Goal: Transaction & Acquisition: Purchase product/service

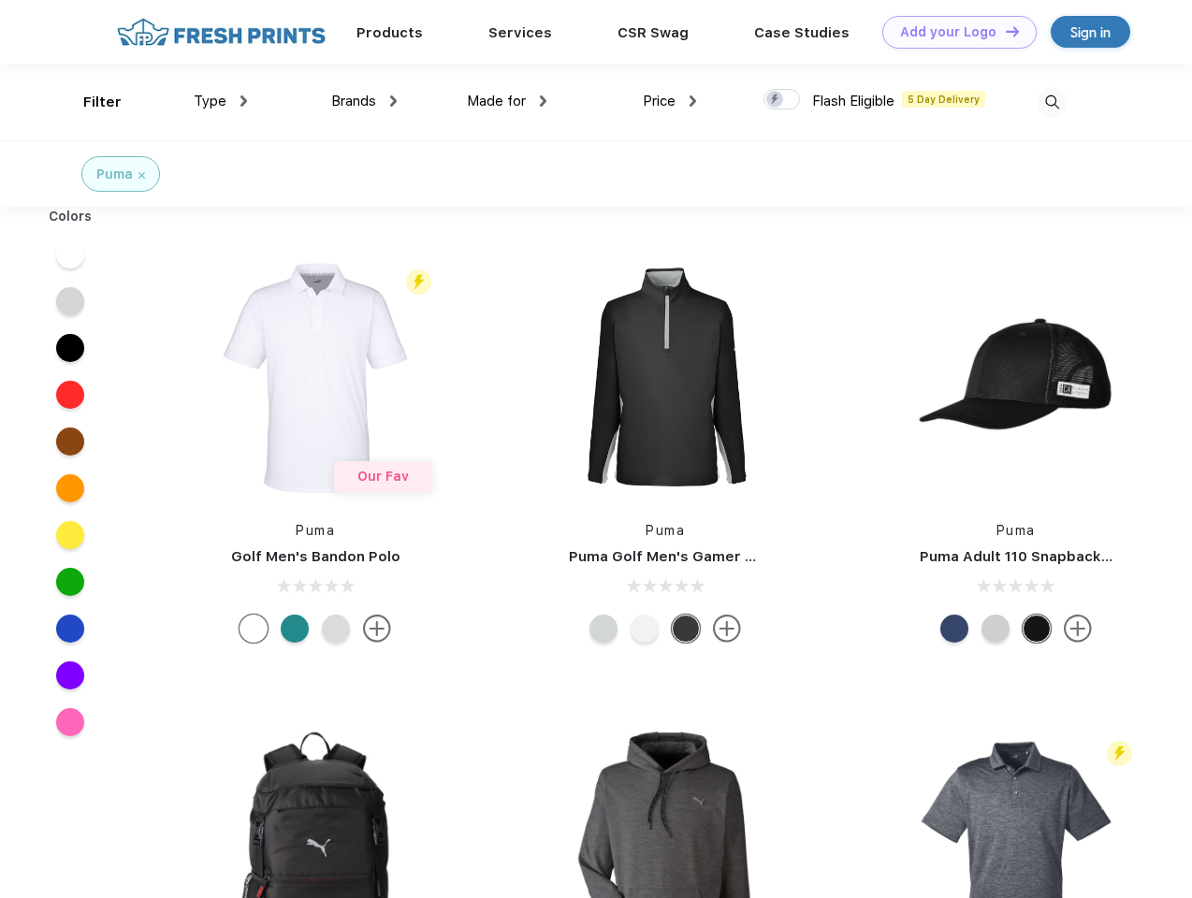
click at [953, 32] on link "Add your Logo Design Tool" at bounding box center [959, 32] width 154 height 33
click at [0, 0] on div "Design Tool" at bounding box center [0, 0] width 0 height 0
click at [1004, 31] on link "Add your Logo Design Tool" at bounding box center [959, 32] width 154 height 33
click at [90, 102] on div "Filter" at bounding box center [102, 103] width 38 height 22
click at [221, 101] on span "Type" at bounding box center [210, 101] width 33 height 17
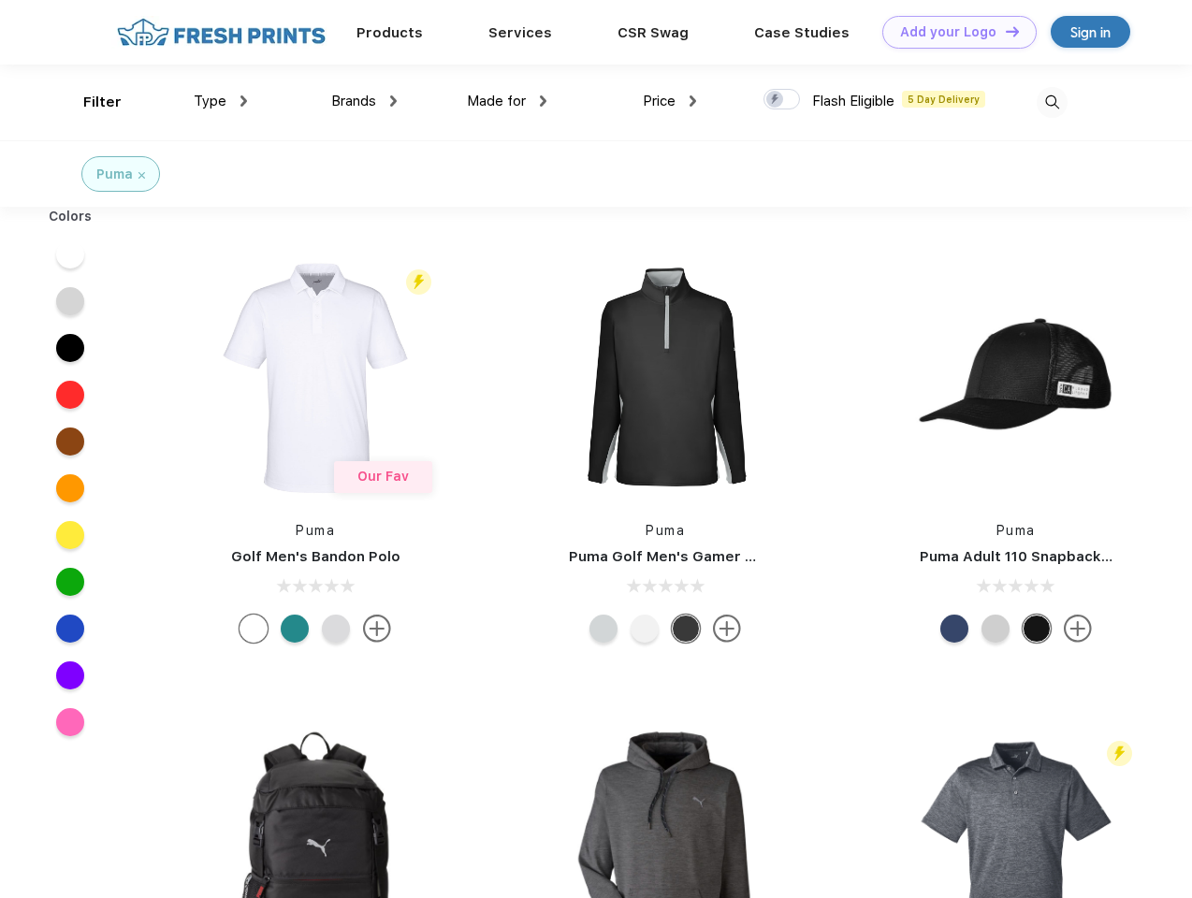
click at [364, 101] on span "Brands" at bounding box center [353, 101] width 45 height 17
click at [507, 101] on span "Made for" at bounding box center [496, 101] width 59 height 17
click at [670, 101] on span "Price" at bounding box center [659, 101] width 33 height 17
click at [782, 100] on div at bounding box center [782, 99] width 36 height 21
click at [776, 100] on input "checkbox" at bounding box center [770, 94] width 12 height 12
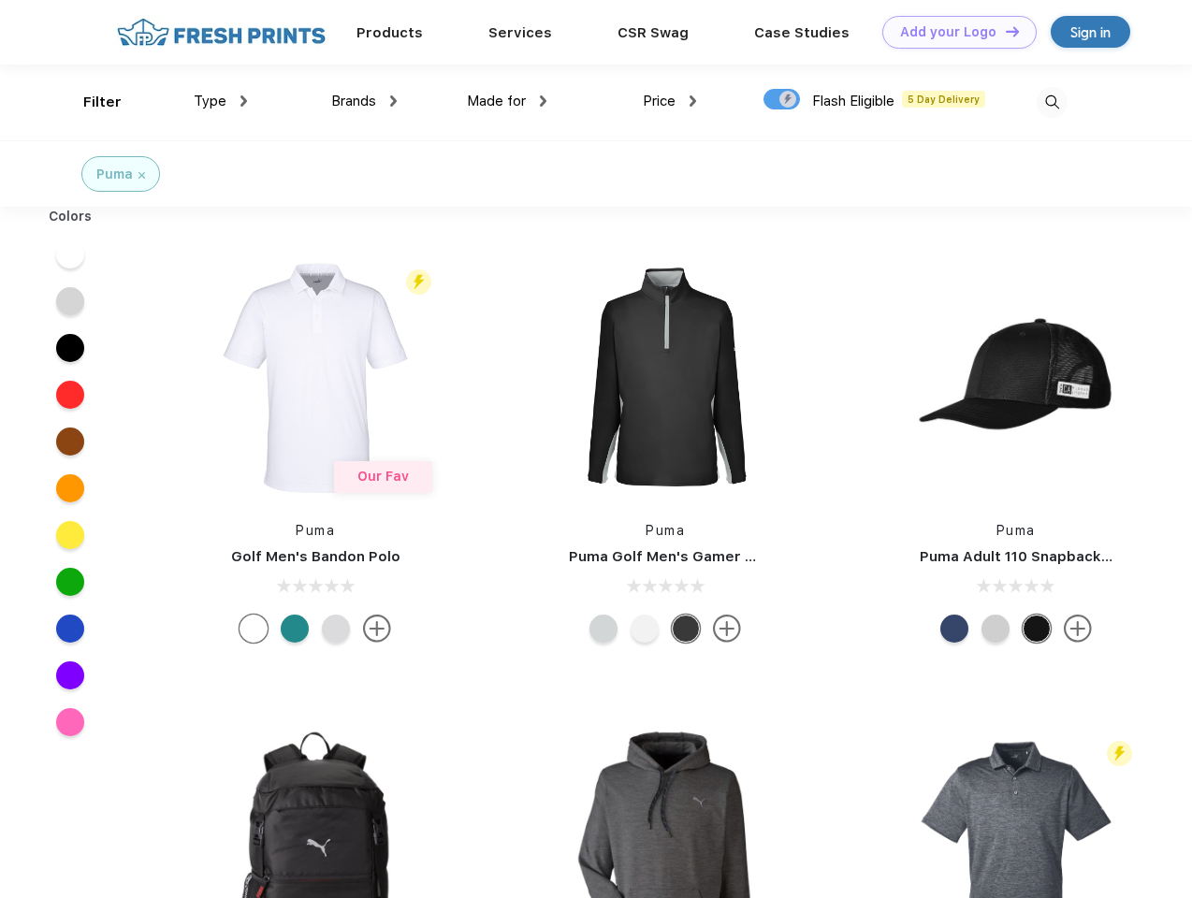
click at [1052, 102] on img at bounding box center [1052, 102] width 31 height 31
